Goal: Find specific page/section: Find specific page/section

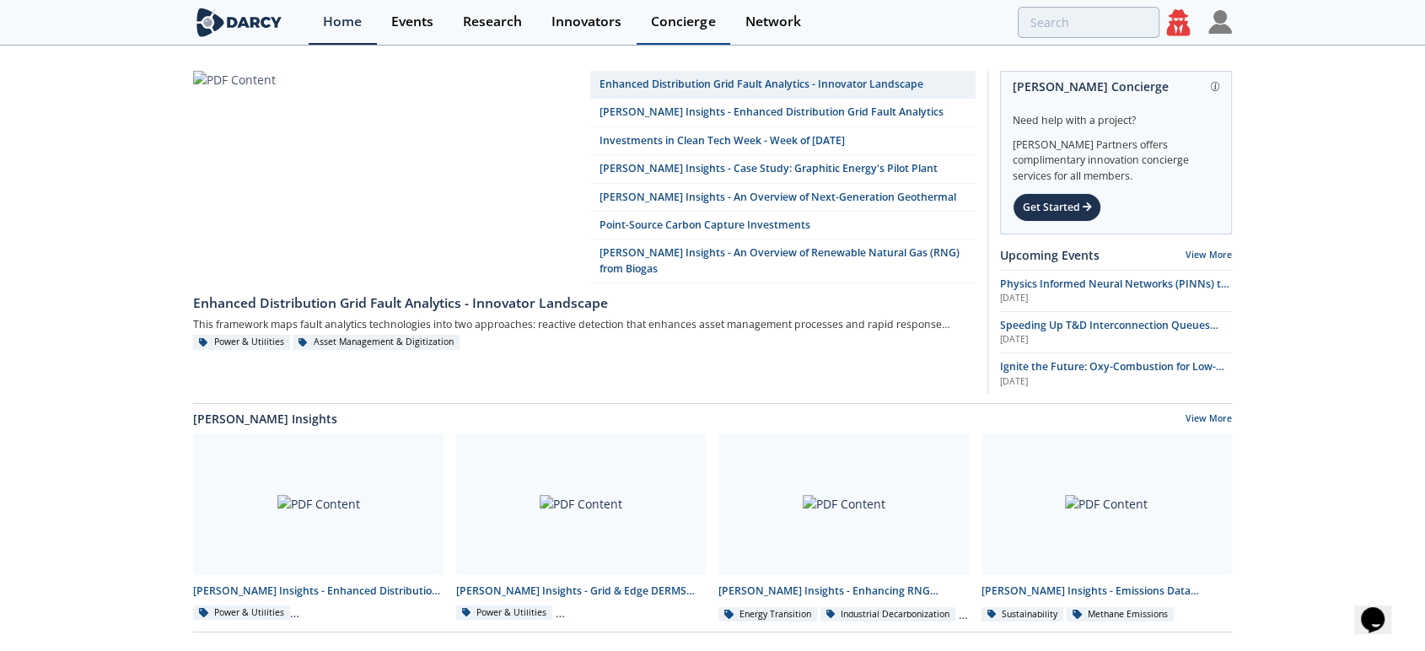
click at [689, 19] on div "Concierge" at bounding box center [683, 21] width 64 height 13
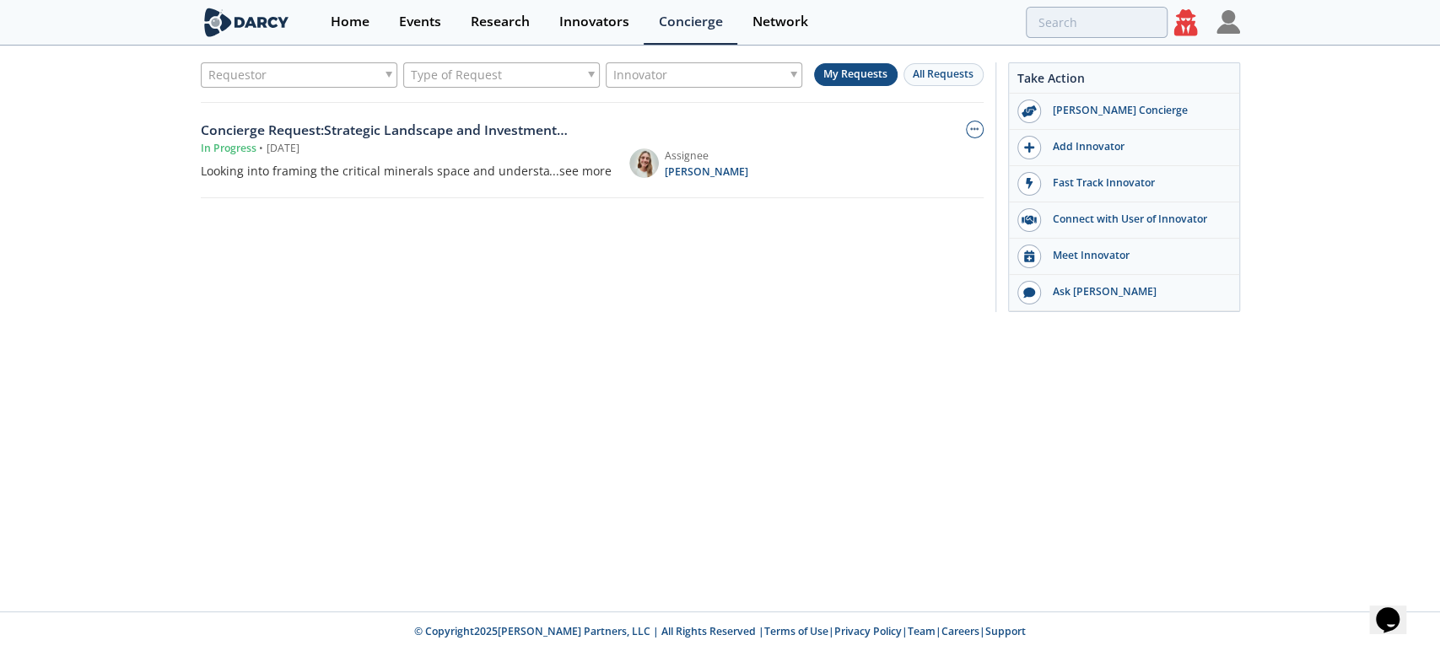
click at [1180, 28] on icon at bounding box center [1186, 22] width 24 height 26
